Goal: Navigation & Orientation: Find specific page/section

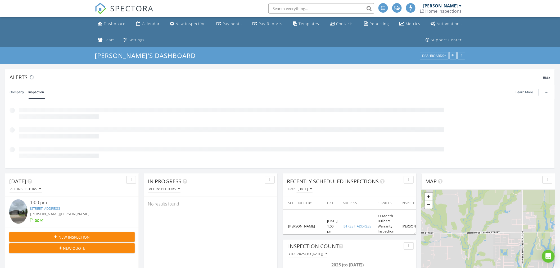
scroll to position [140, 226]
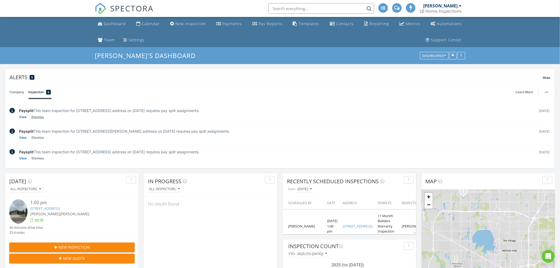
click at [40, 117] on link "Dismiss" at bounding box center [38, 116] width 12 height 5
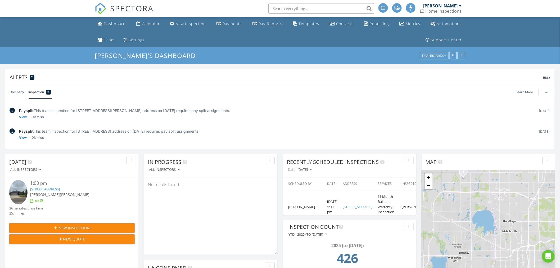
click at [40, 117] on link "Dismiss" at bounding box center [38, 116] width 12 height 5
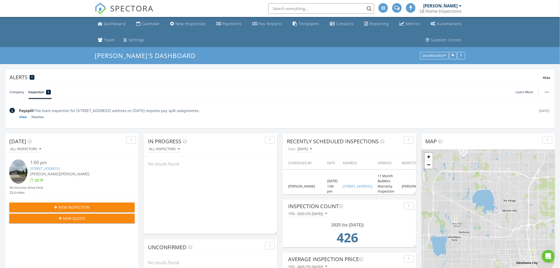
click at [40, 117] on link "Dismiss" at bounding box center [38, 116] width 12 height 5
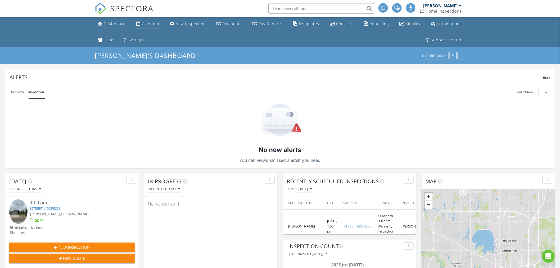
click at [146, 25] on div "Calendar" at bounding box center [151, 23] width 18 height 5
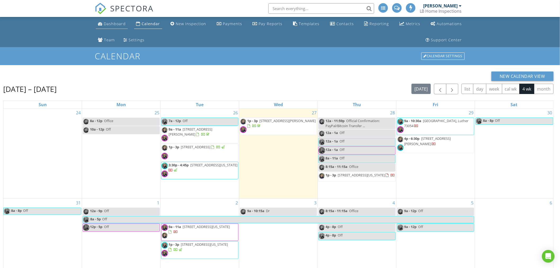
click at [114, 24] on div "Dashboard" at bounding box center [115, 23] width 22 height 5
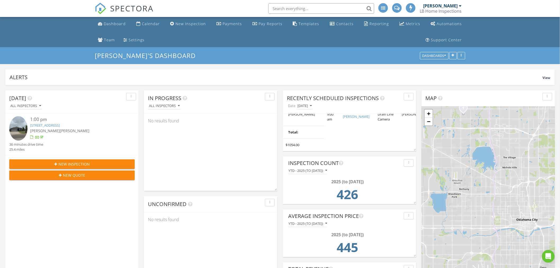
click at [68, 128] on span "Zach Arnold" at bounding box center [75, 130] width 30 height 5
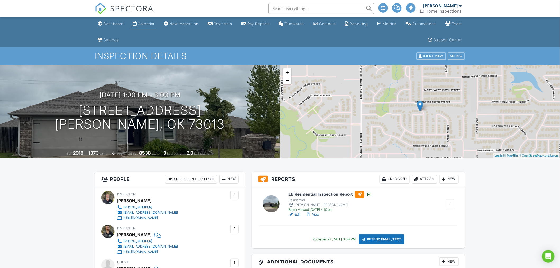
click at [148, 23] on div "Calendar" at bounding box center [146, 23] width 17 height 5
